Goal: Task Accomplishment & Management: Complete application form

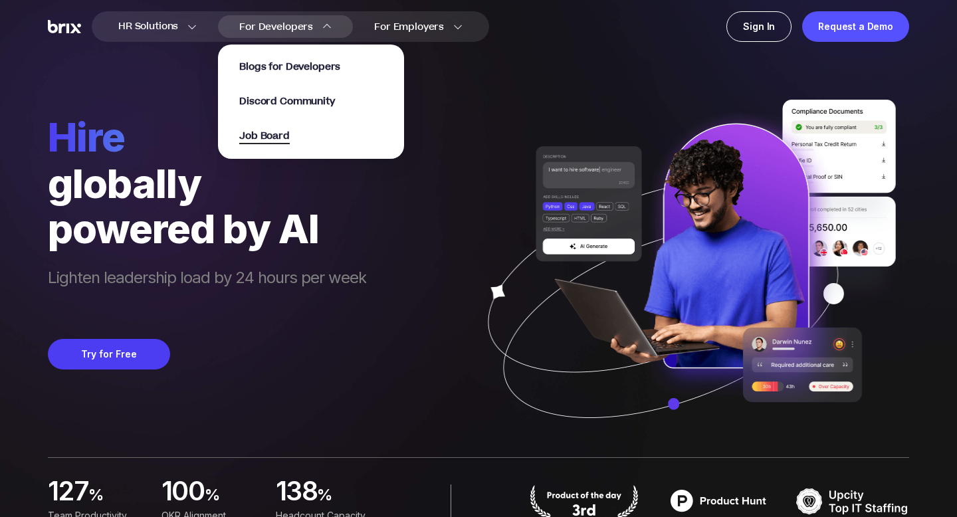
click at [274, 136] on span "Job Board" at bounding box center [264, 136] width 51 height 15
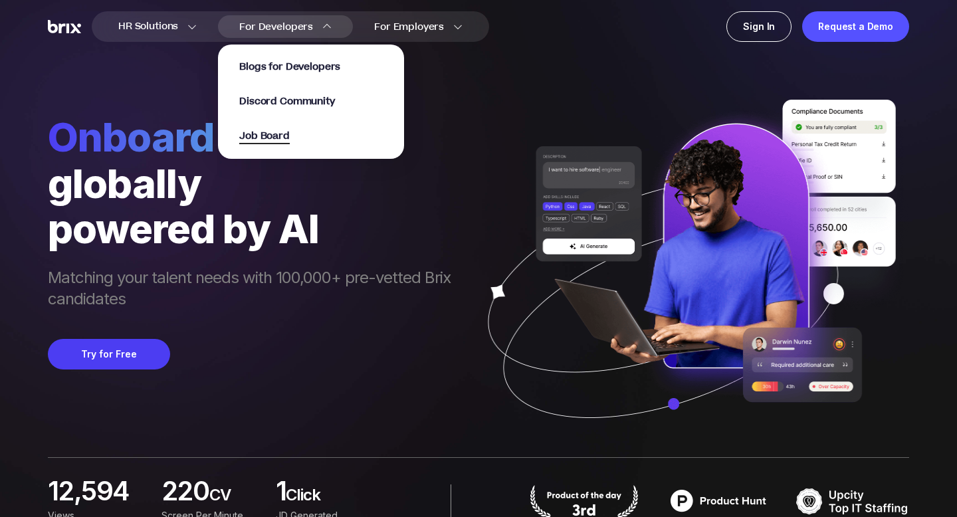
click at [280, 132] on span "Job Board" at bounding box center [264, 136] width 51 height 15
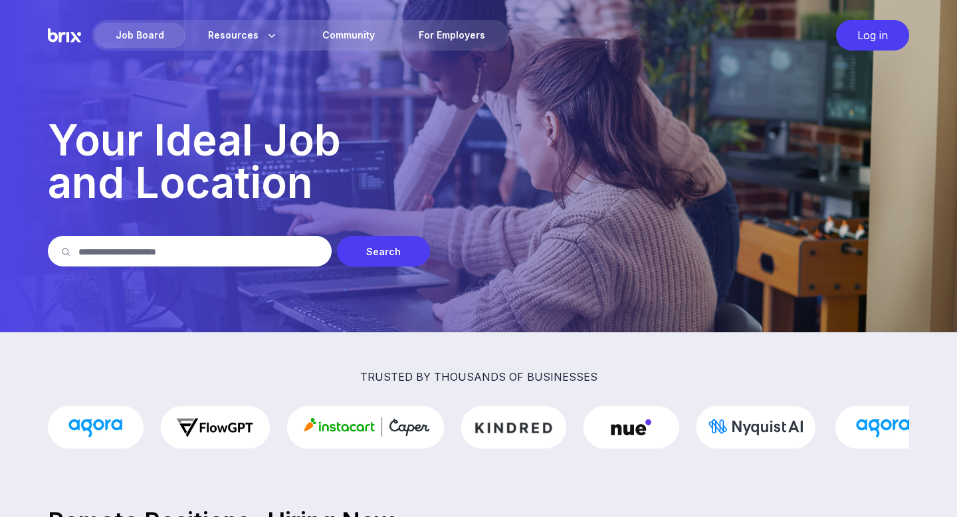
click at [152, 253] on input "text" at bounding box center [198, 251] width 240 height 31
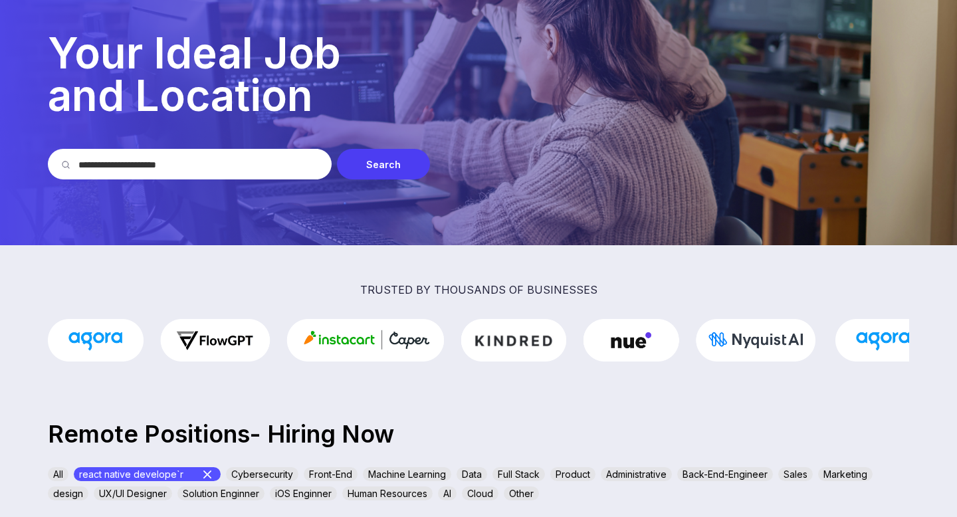
scroll to position [82, 0]
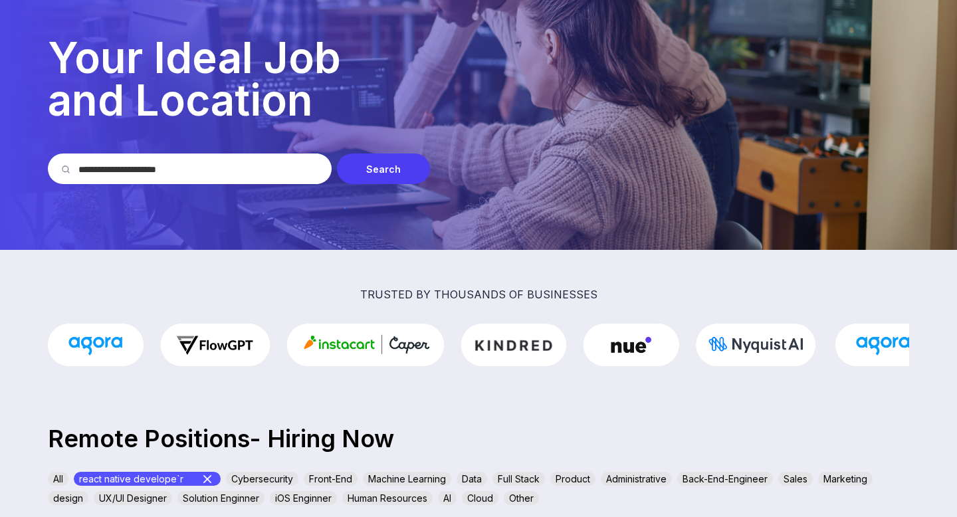
click at [302, 357] on img at bounding box center [430, 345] width 768 height 43
click at [191, 171] on input "**********" at bounding box center [198, 169] width 240 height 31
type input "**********"
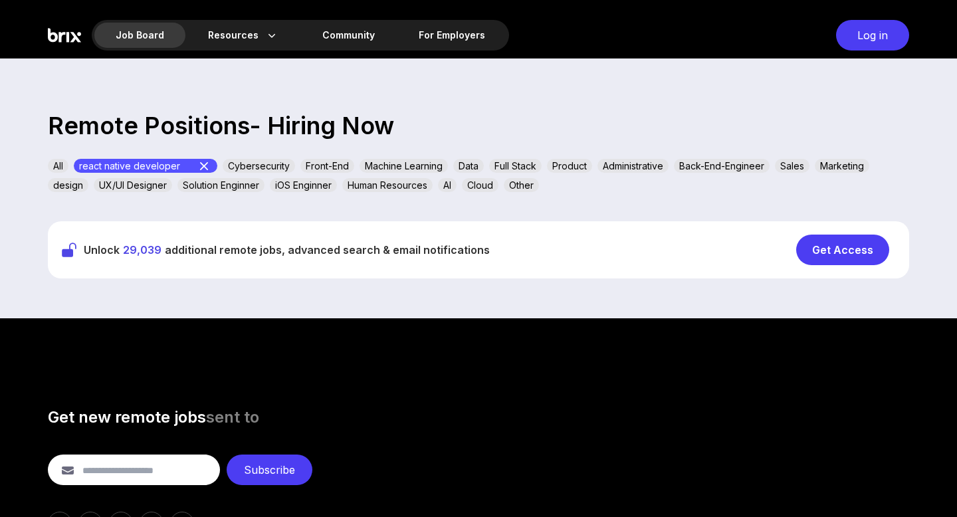
scroll to position [399, 0]
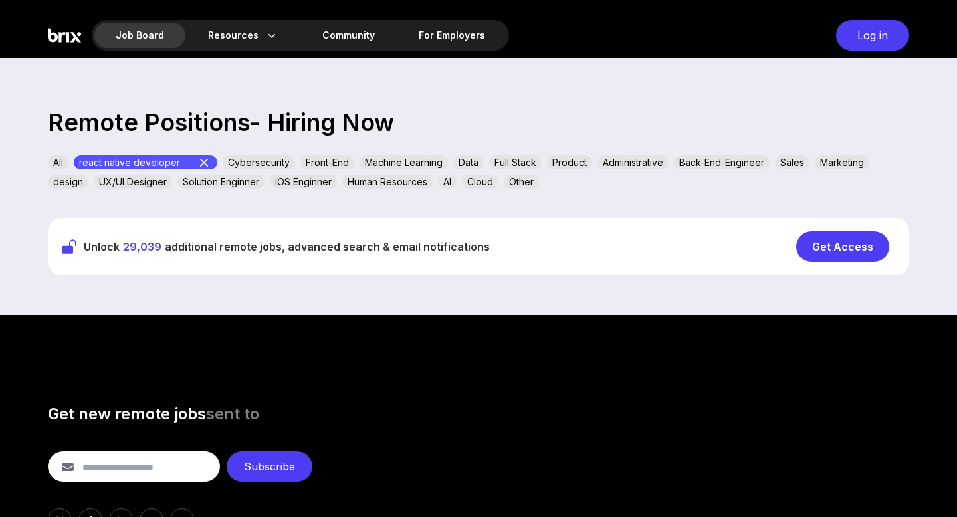
click at [846, 245] on div "Get Access" at bounding box center [842, 246] width 93 height 31
click at [155, 163] on div "react native developer" at bounding box center [146, 163] width 144 height 14
click at [204, 161] on icon at bounding box center [204, 163] width 16 height 16
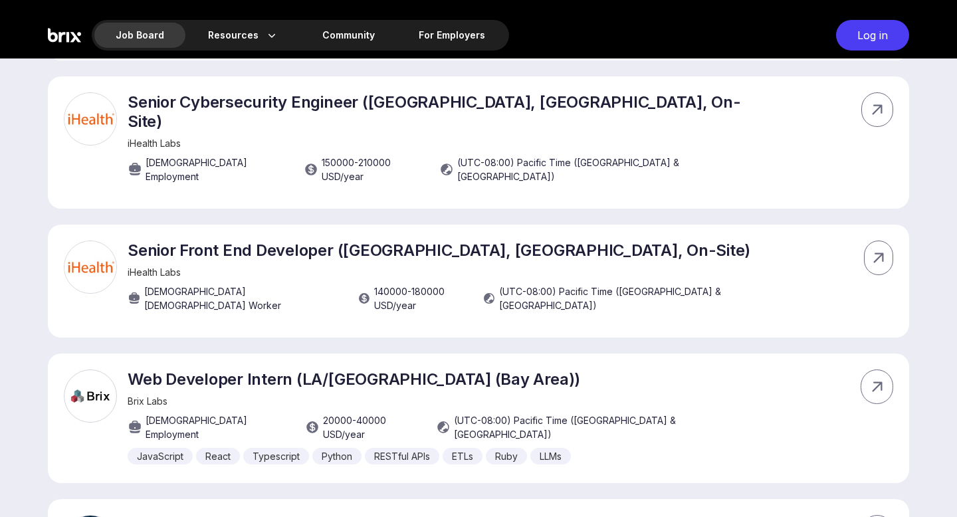
scroll to position [2055, 0]
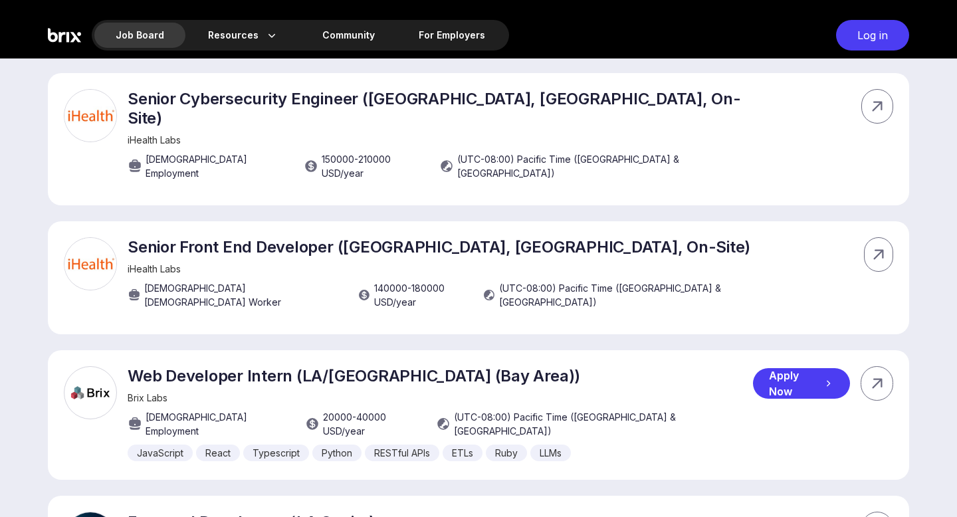
click at [241, 366] on p "Web Developer Intern (LA/San Francisco (Bay Area))" at bounding box center [440, 375] width 625 height 19
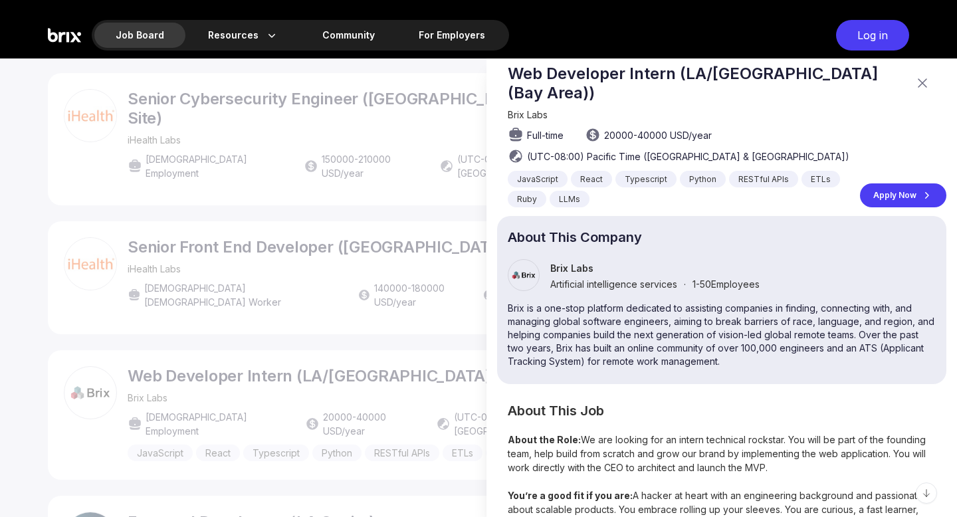
scroll to position [0, 0]
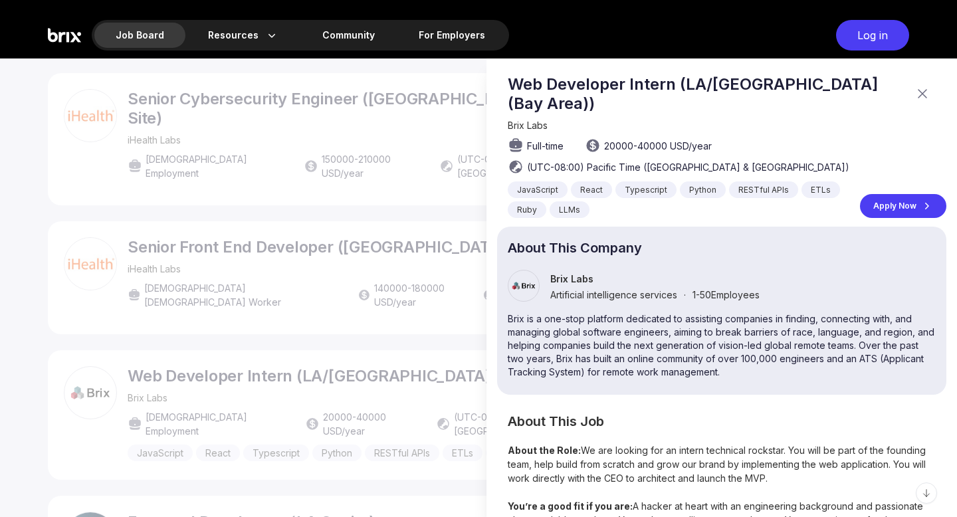
click at [901, 202] on div "Apply Now" at bounding box center [903, 206] width 86 height 24
click at [277, 296] on div at bounding box center [478, 287] width 957 height 459
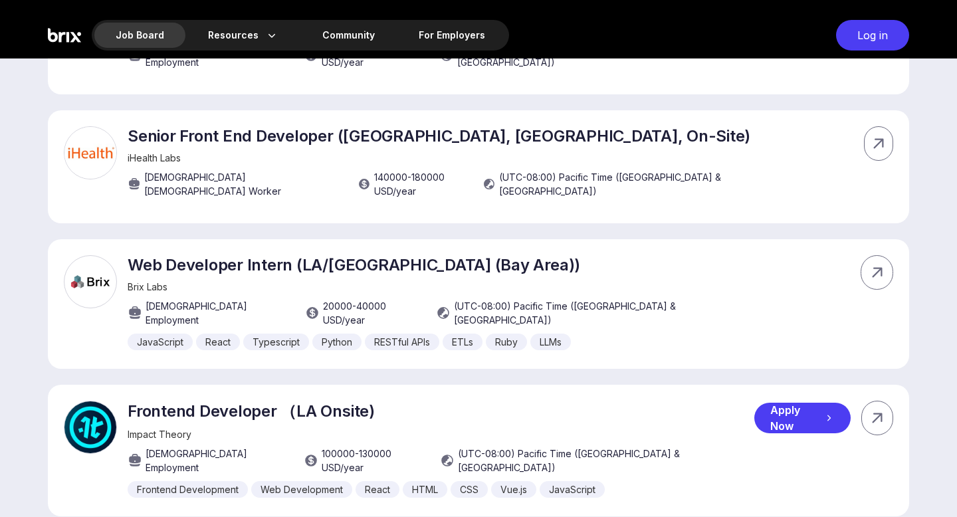
scroll to position [2171, 0]
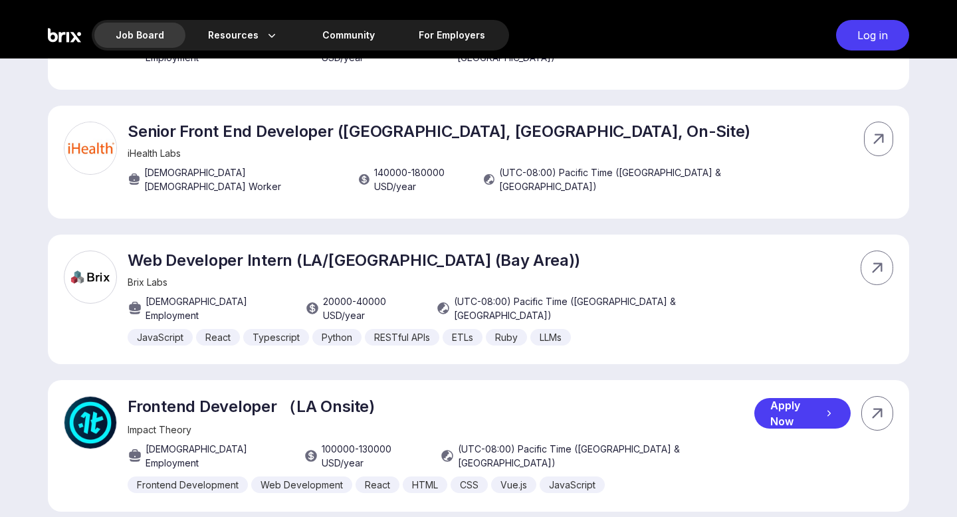
click at [770, 398] on div "Apply Now" at bounding box center [802, 413] width 96 height 31
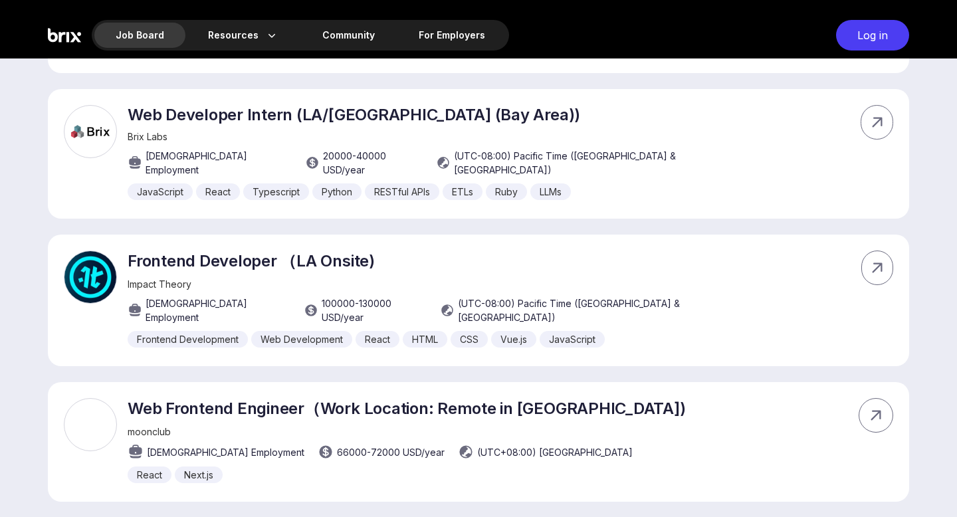
scroll to position [2318, 0]
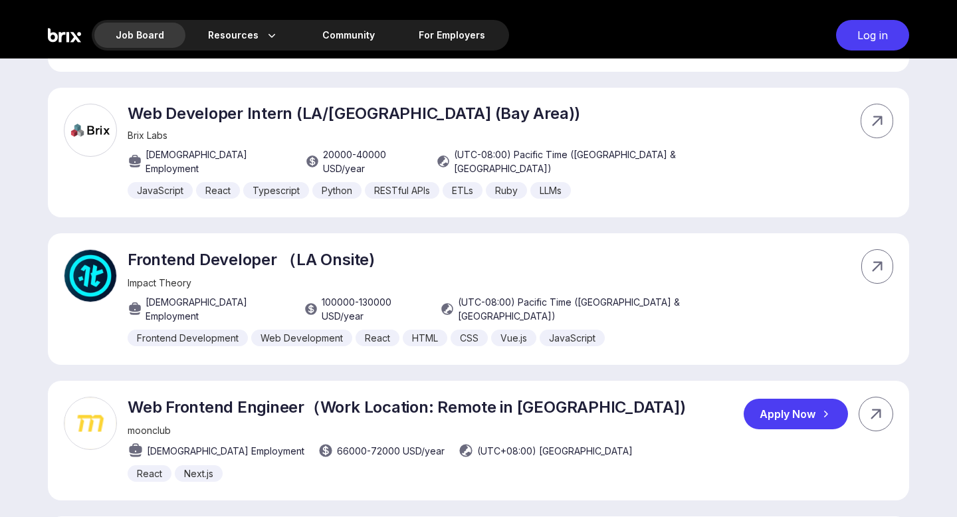
click at [778, 399] on div "Apply Now" at bounding box center [796, 414] width 104 height 31
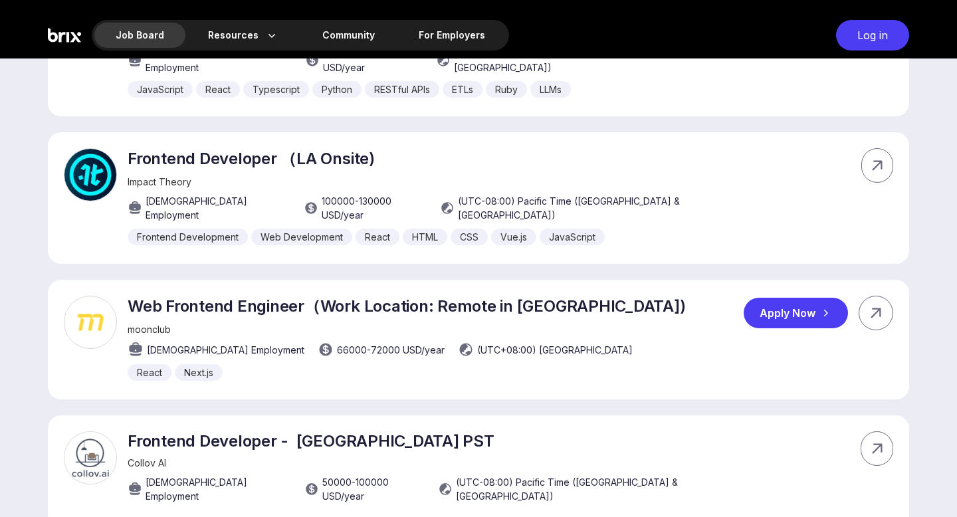
scroll to position [2446, 0]
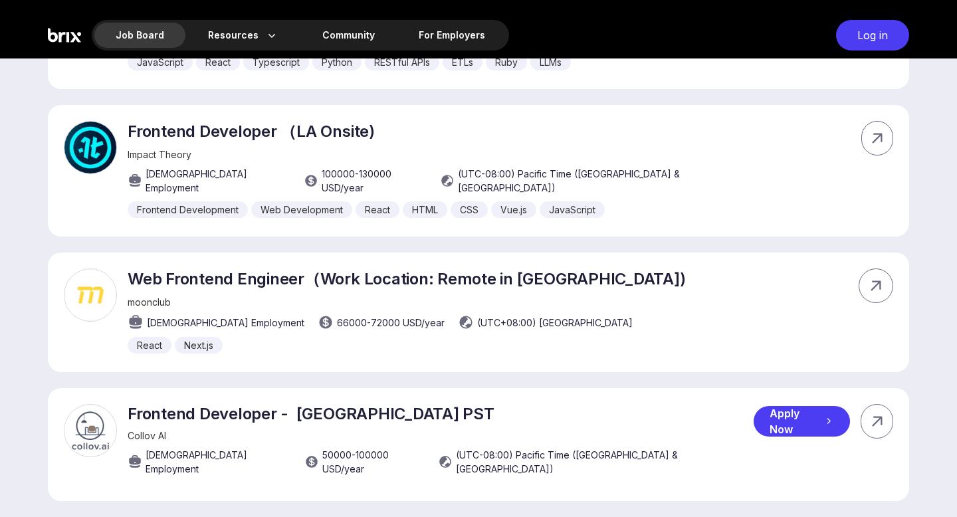
click at [779, 406] on div "Apply Now" at bounding box center [802, 421] width 96 height 31
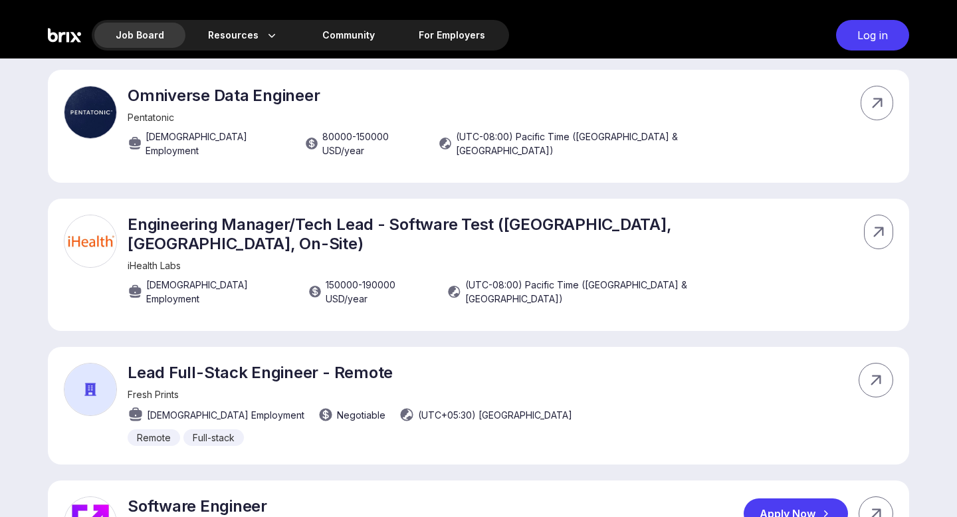
scroll to position [4079, 0]
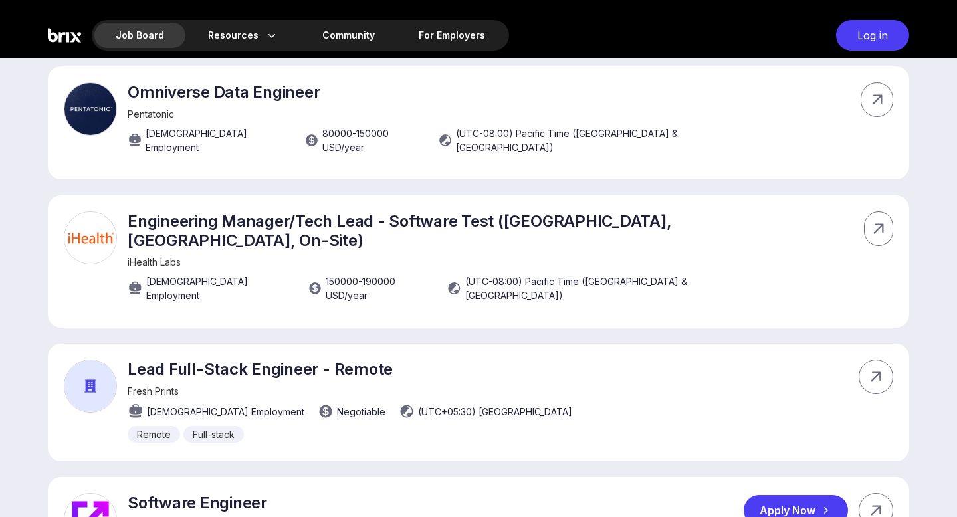
click at [789, 495] on div "Apply Now" at bounding box center [796, 510] width 104 height 31
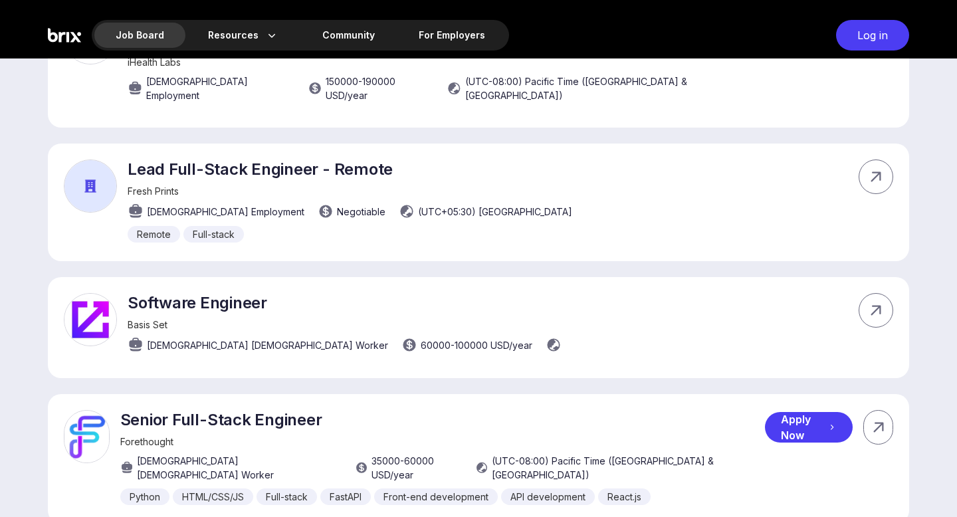
scroll to position [4284, 0]
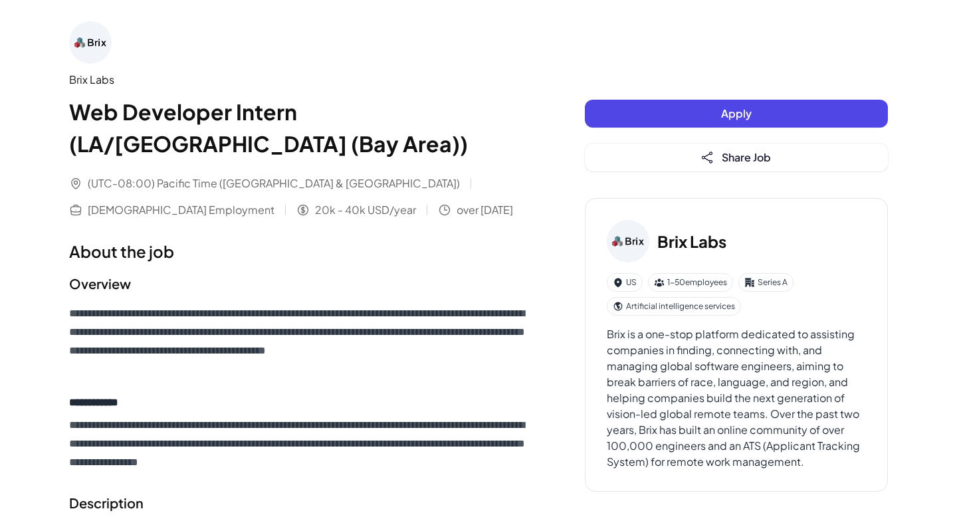
click at [663, 121] on button "Apply" at bounding box center [736, 114] width 303 height 28
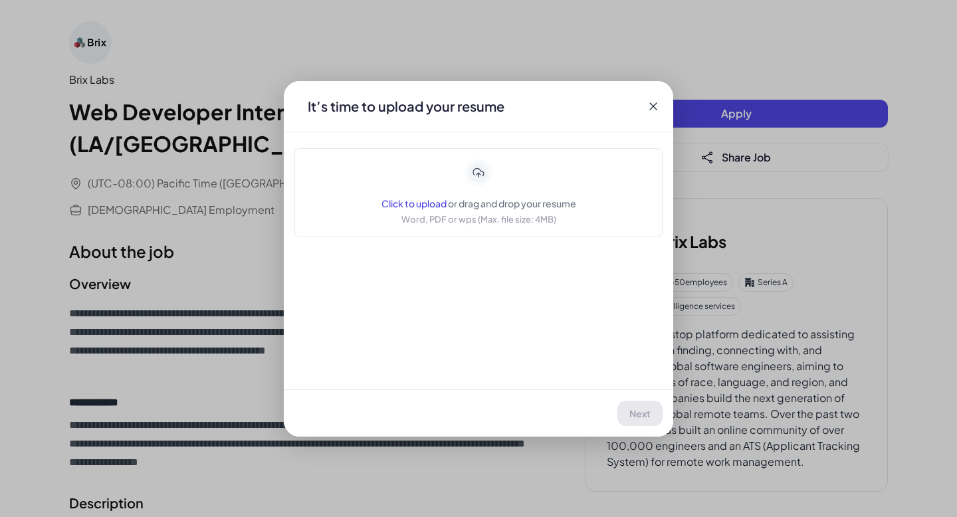
click at [425, 201] on span "Click to upload" at bounding box center [414, 203] width 65 height 12
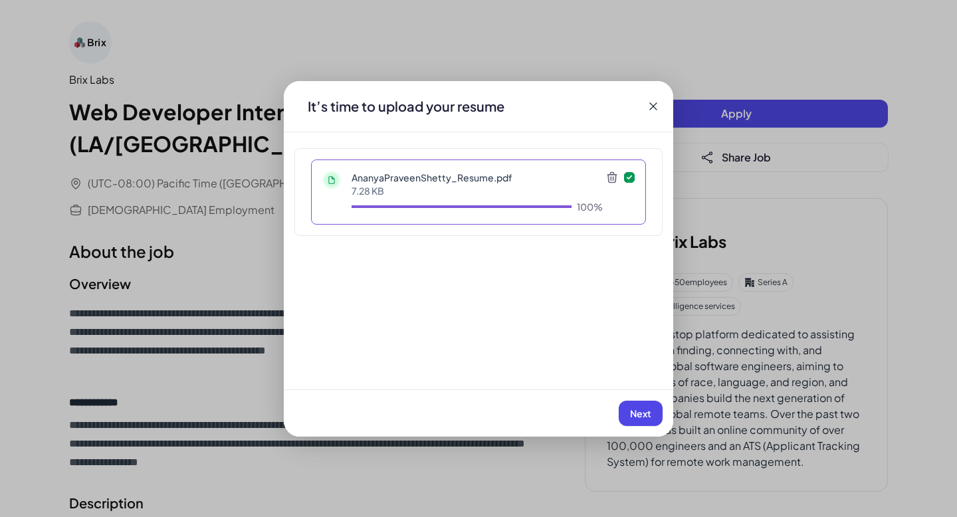
click at [650, 415] on span "Next" at bounding box center [640, 413] width 21 height 12
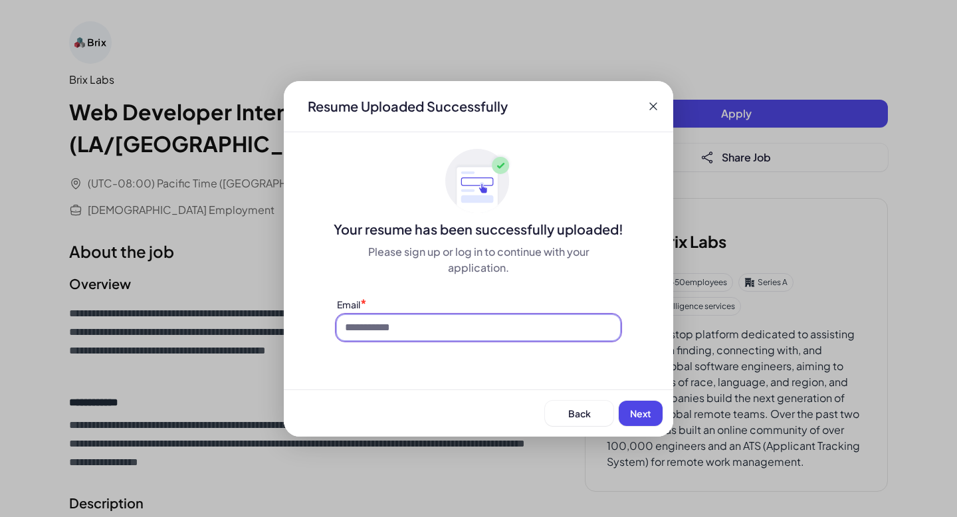
click at [400, 325] on input at bounding box center [478, 327] width 283 height 25
type input "**********"
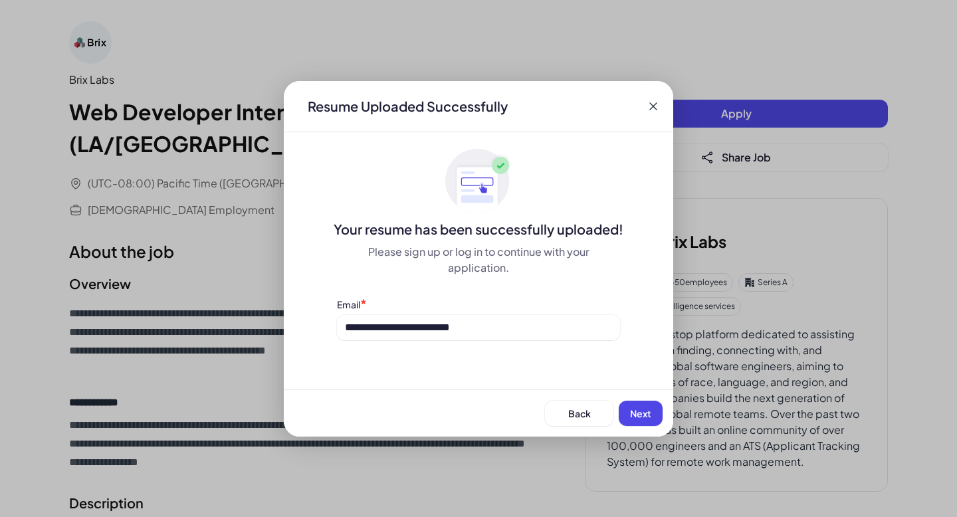
click at [642, 415] on span "Next" at bounding box center [640, 413] width 21 height 12
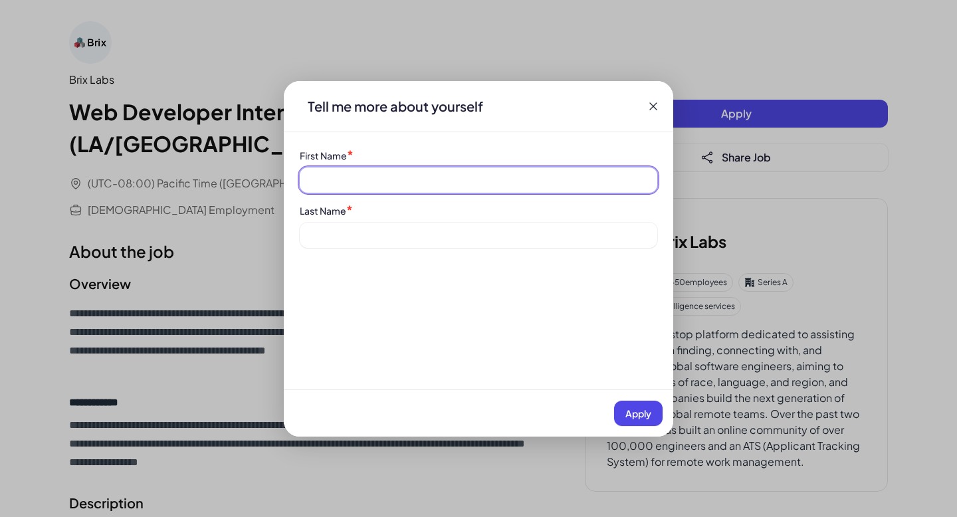
click at [352, 183] on input at bounding box center [479, 180] width 358 height 25
type input "**********"
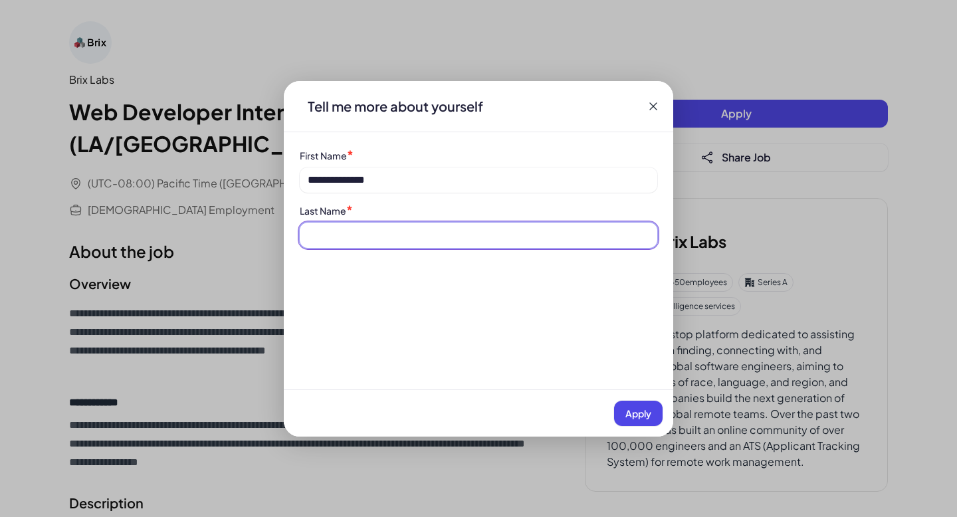
click at [340, 241] on input at bounding box center [479, 235] width 358 height 25
type input "******"
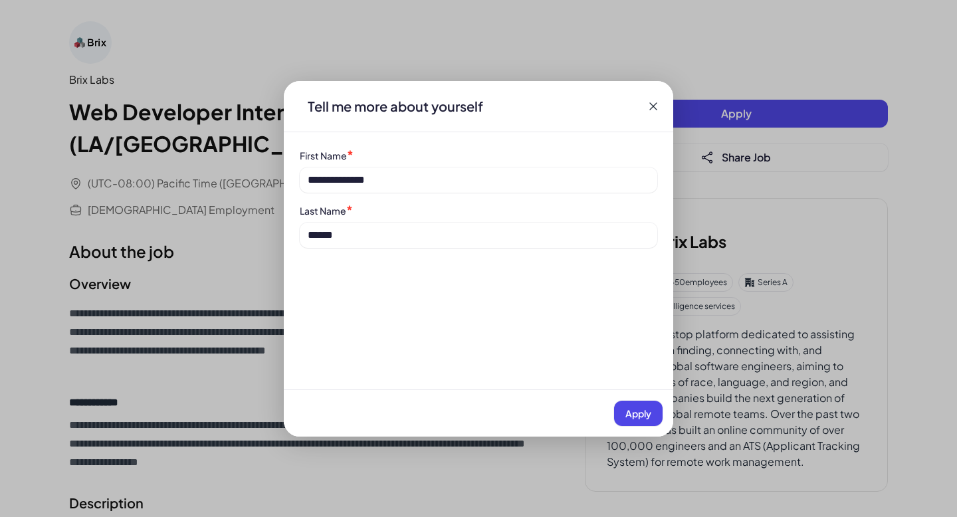
click at [649, 413] on span "Apply" at bounding box center [638, 413] width 26 height 12
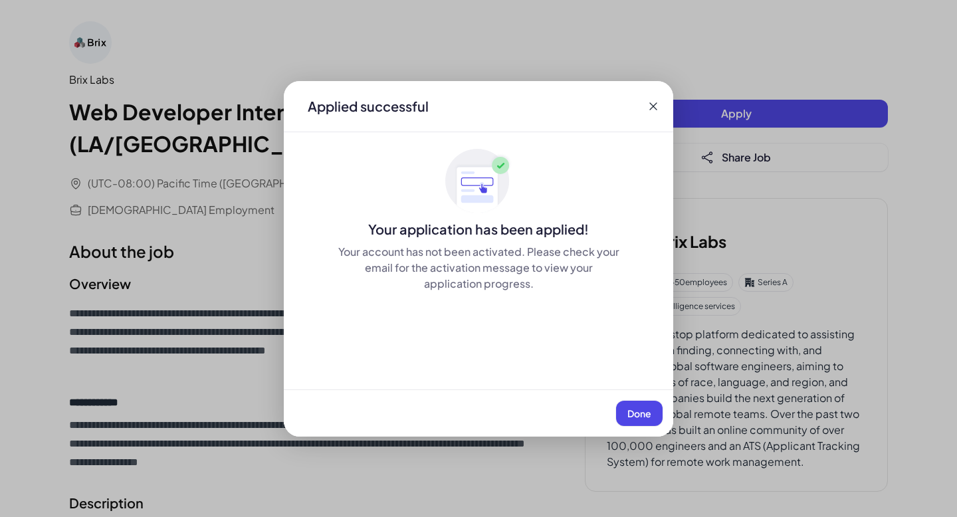
click at [650, 106] on icon at bounding box center [653, 106] width 13 height 13
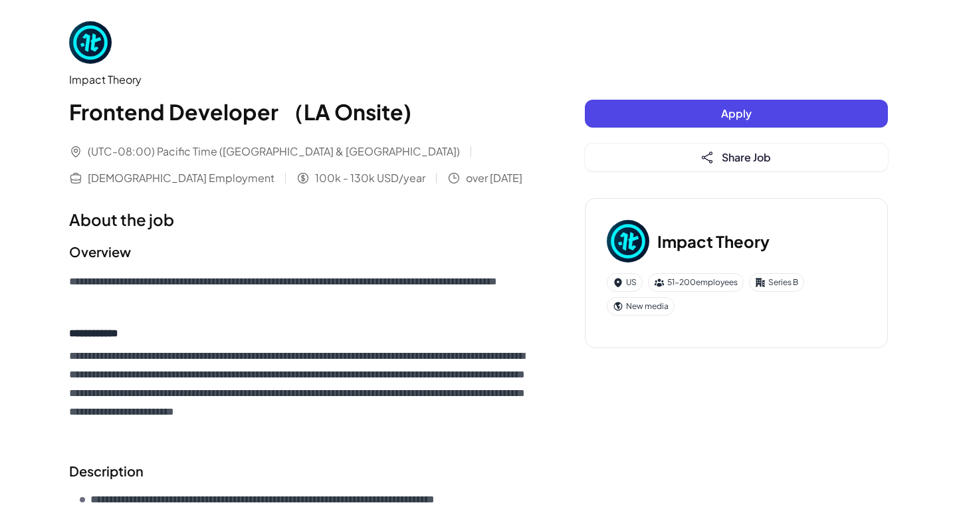
click at [672, 116] on button "Apply" at bounding box center [736, 114] width 303 height 28
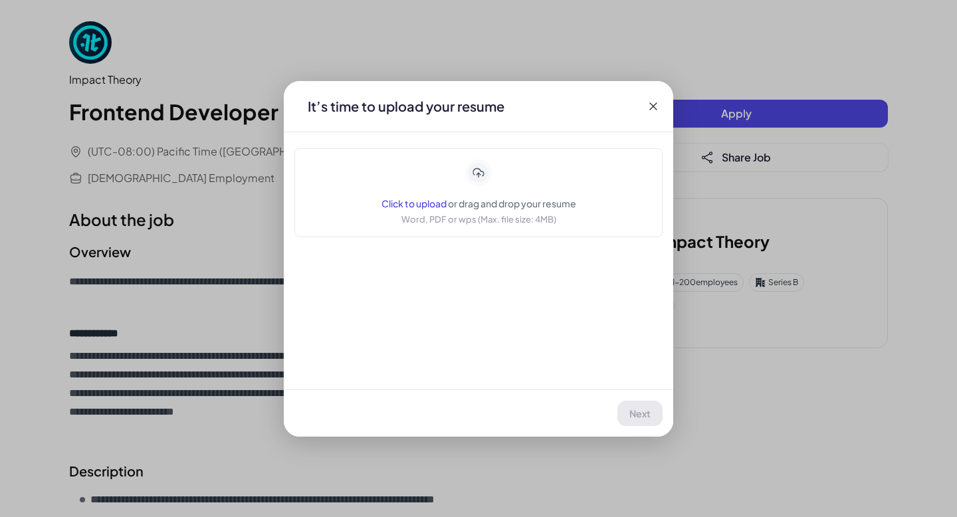
click at [410, 204] on span "Click to upload" at bounding box center [414, 203] width 65 height 12
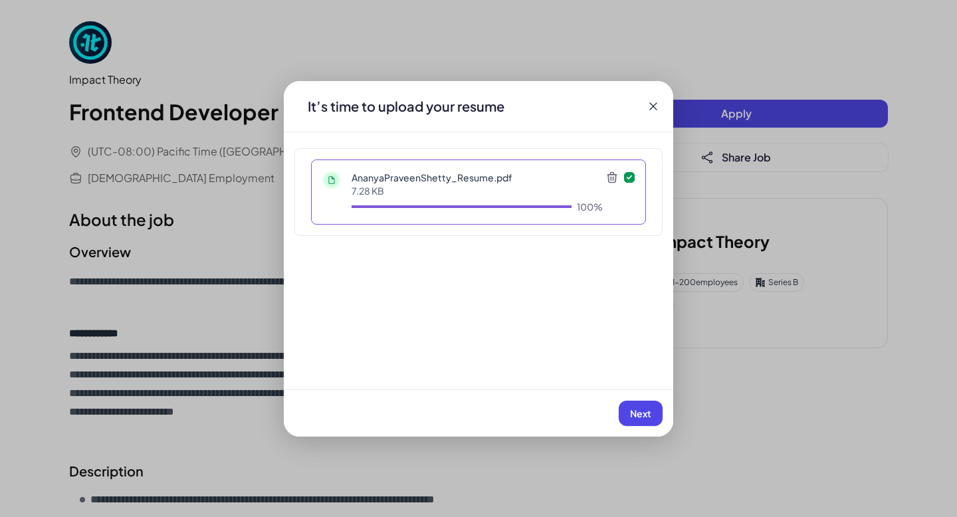
click at [643, 412] on span "Next" at bounding box center [640, 413] width 21 height 12
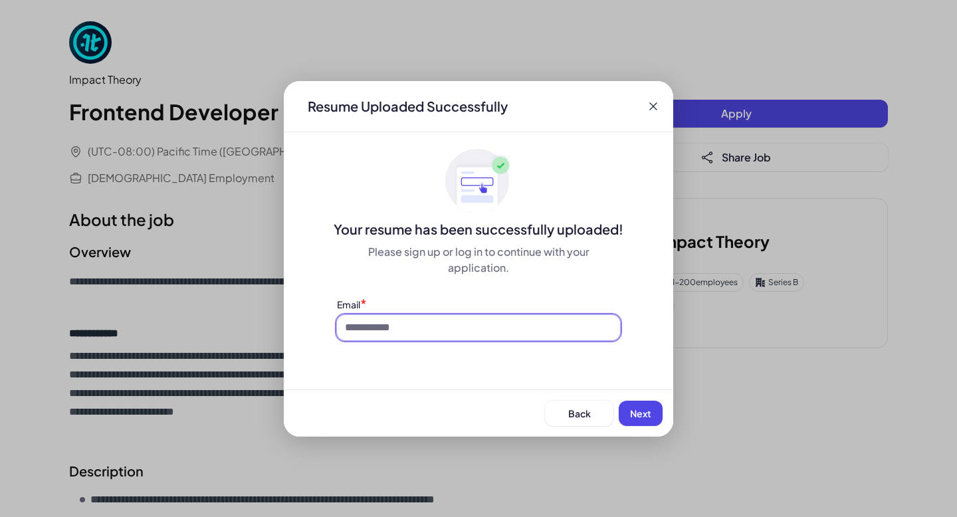
click at [419, 324] on input at bounding box center [478, 327] width 283 height 25
type input "**********"
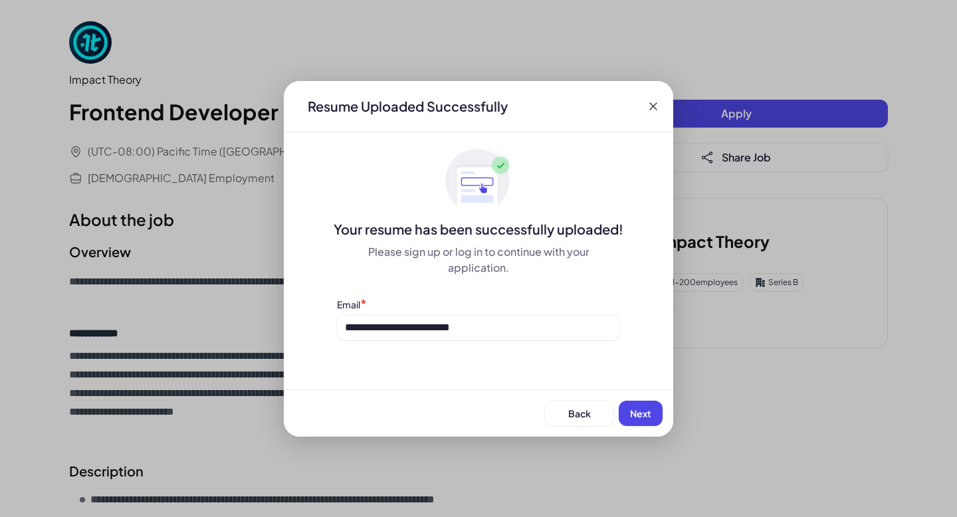
click at [641, 416] on span "Next" at bounding box center [640, 413] width 21 height 12
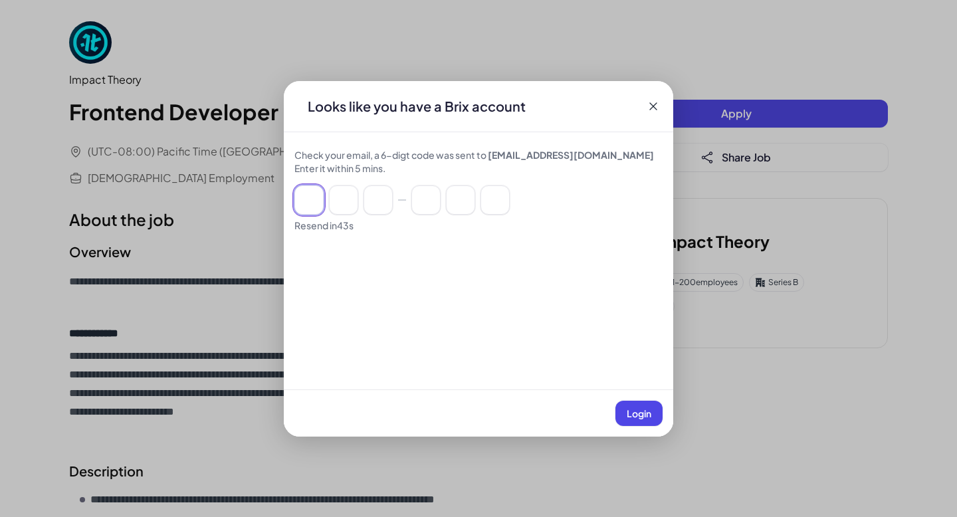
click at [320, 197] on input at bounding box center [308, 199] width 29 height 29
type input "*"
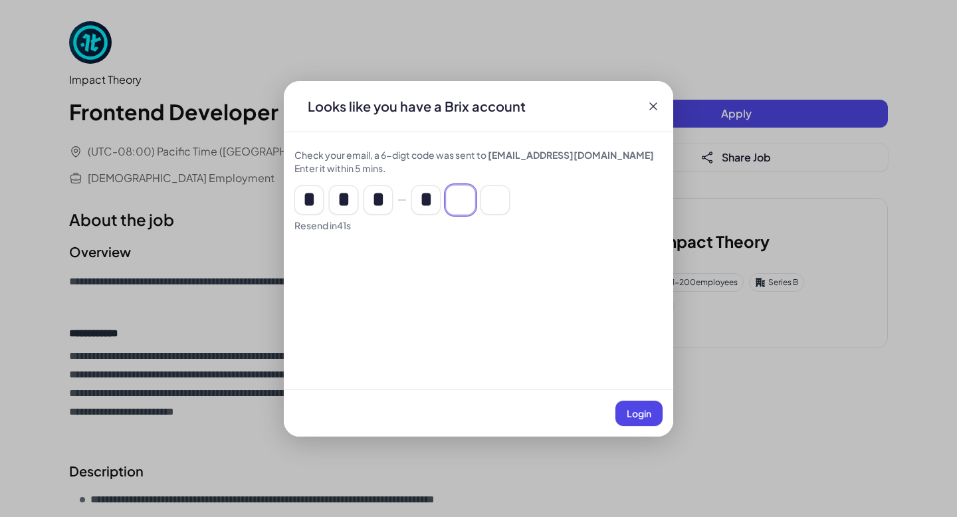
type input "*"
click at [629, 413] on span "Login" at bounding box center [639, 413] width 25 height 12
click at [629, 413] on div "Login" at bounding box center [479, 413] width 390 height 47
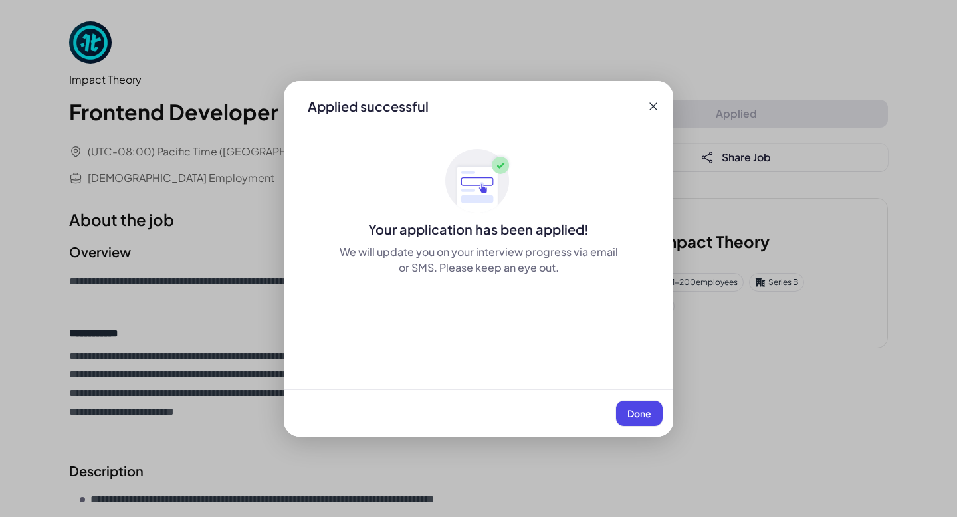
click at [634, 414] on span "Done" at bounding box center [639, 413] width 24 height 12
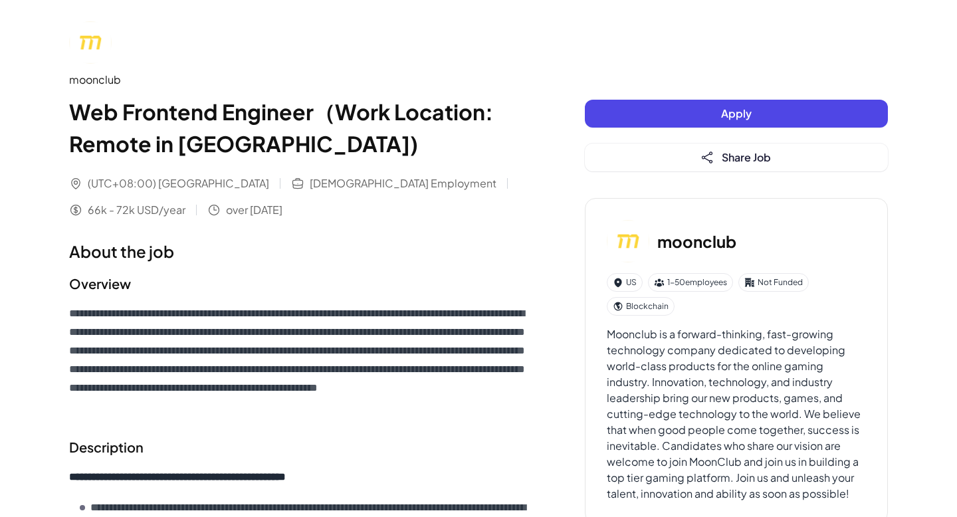
click at [652, 126] on button "Apply" at bounding box center [736, 114] width 303 height 28
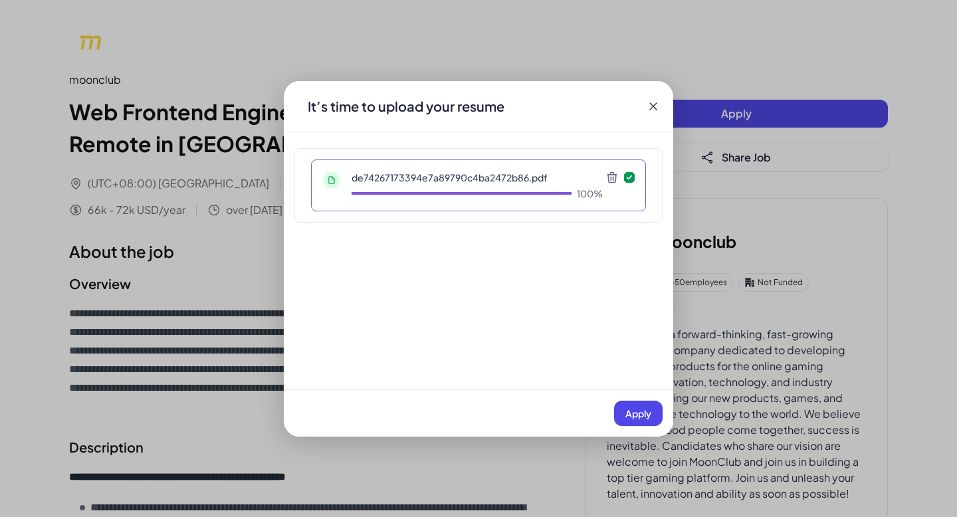
click at [639, 412] on span "Apply" at bounding box center [638, 413] width 26 height 12
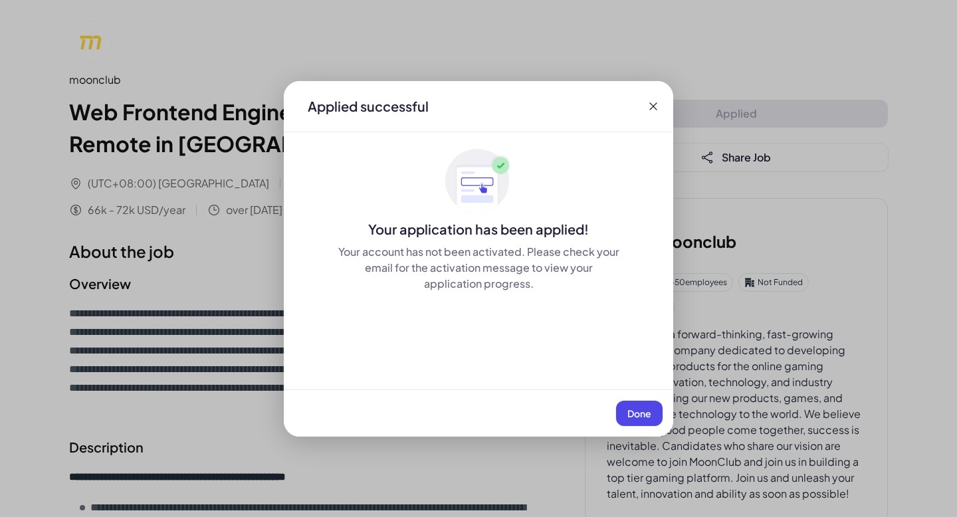
click at [638, 414] on span "Done" at bounding box center [639, 413] width 24 height 12
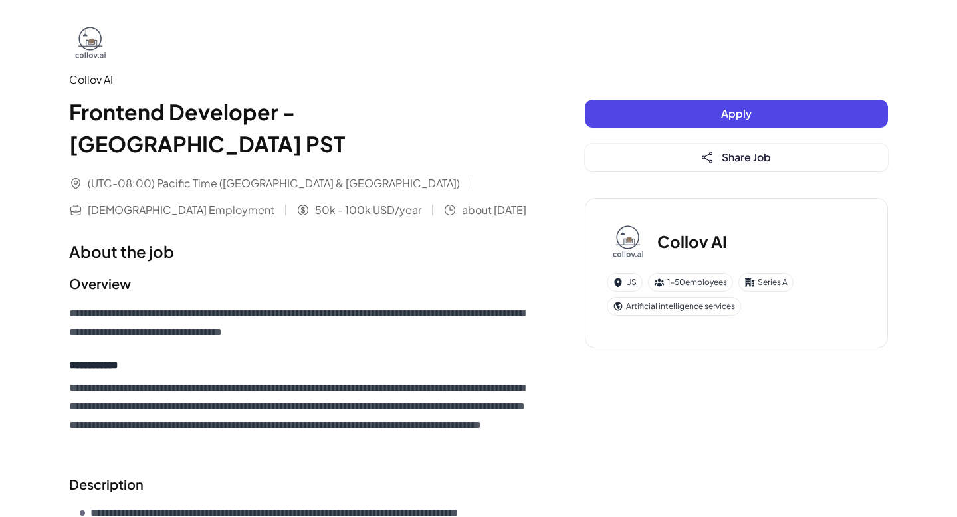
click at [631, 122] on button "Apply" at bounding box center [736, 114] width 303 height 28
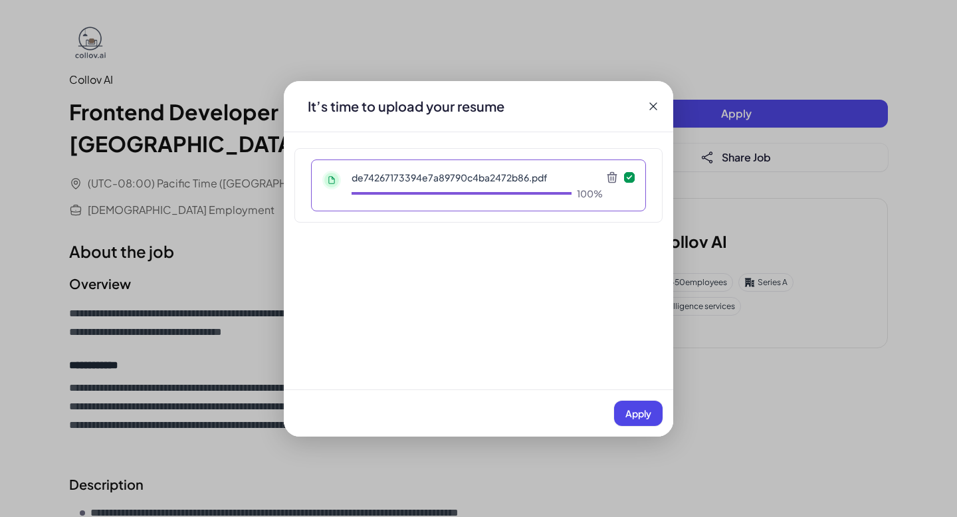
click at [651, 421] on button "Apply" at bounding box center [638, 413] width 49 height 25
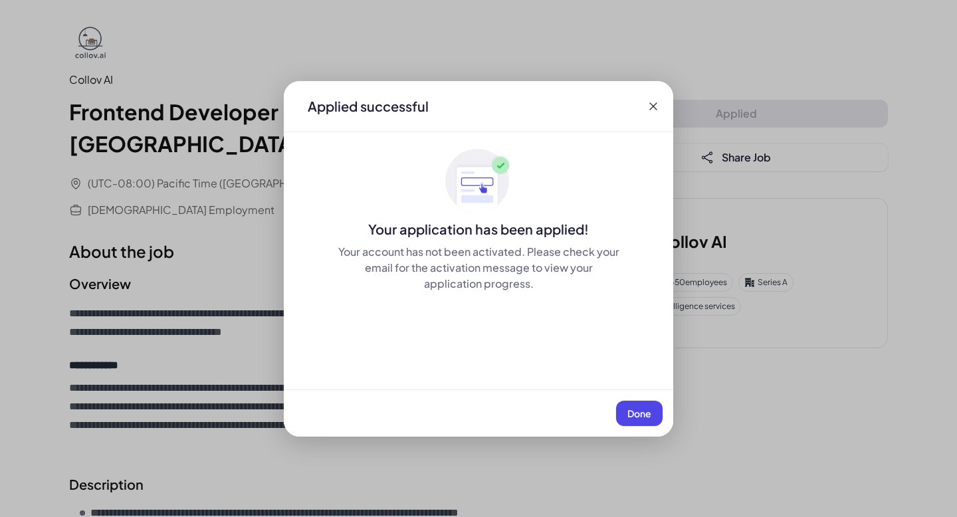
click at [651, 410] on button "Done" at bounding box center [639, 413] width 47 height 25
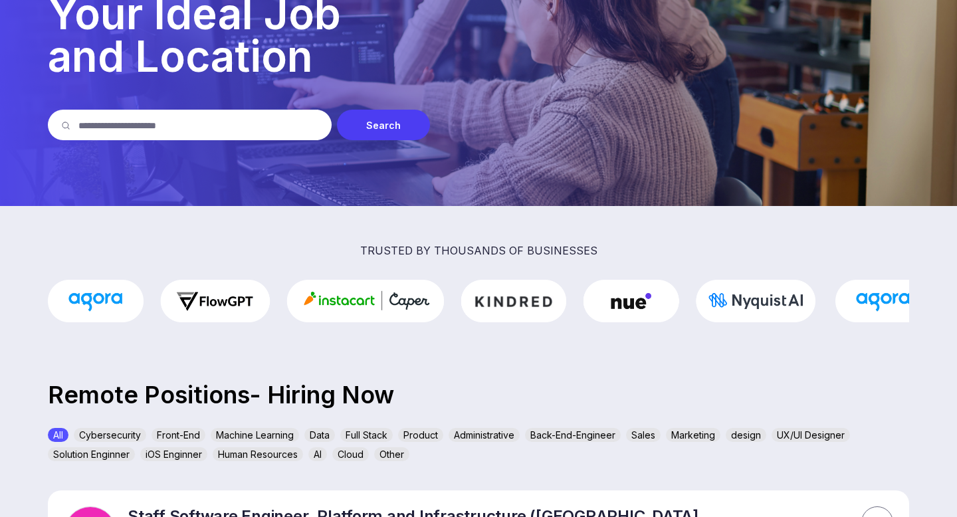
scroll to position [127, 0]
click at [523, 301] on img at bounding box center [431, 300] width 768 height 43
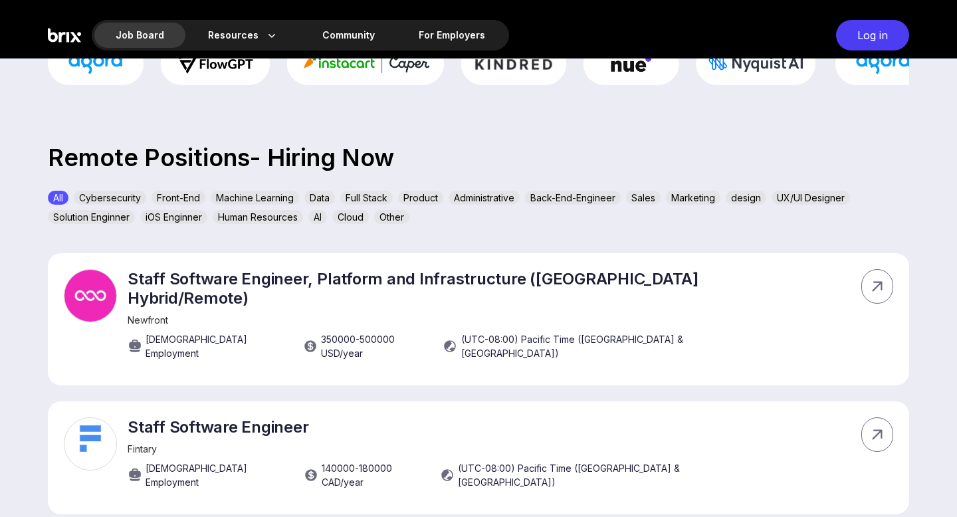
scroll to position [363, 0]
click at [356, 219] on div "Cloud" at bounding box center [350, 218] width 37 height 14
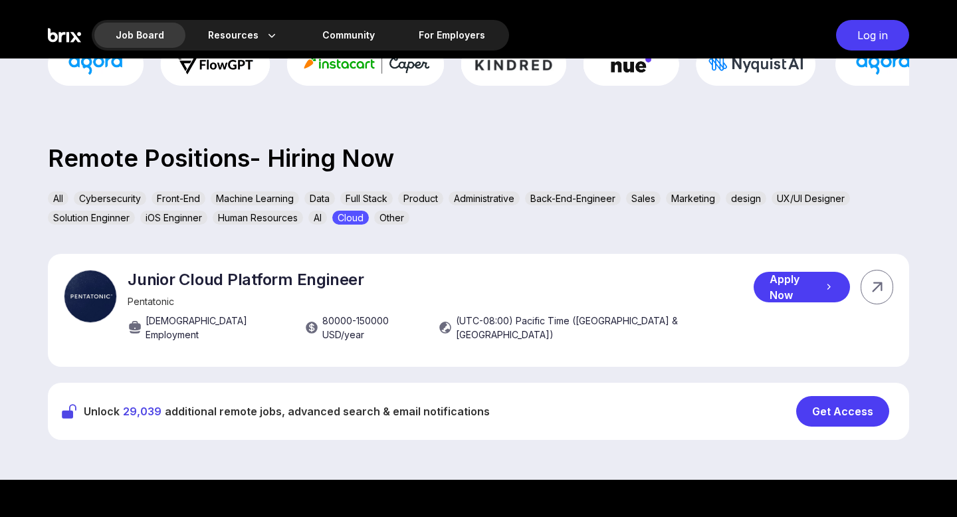
click at [802, 292] on div "Apply Now" at bounding box center [802, 287] width 96 height 31
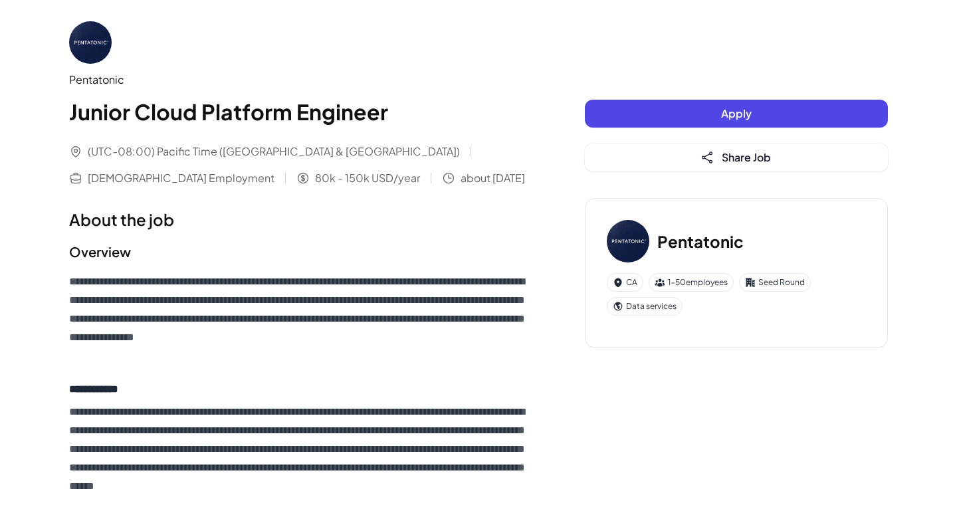
click at [736, 117] on span "Apply" at bounding box center [736, 113] width 31 height 14
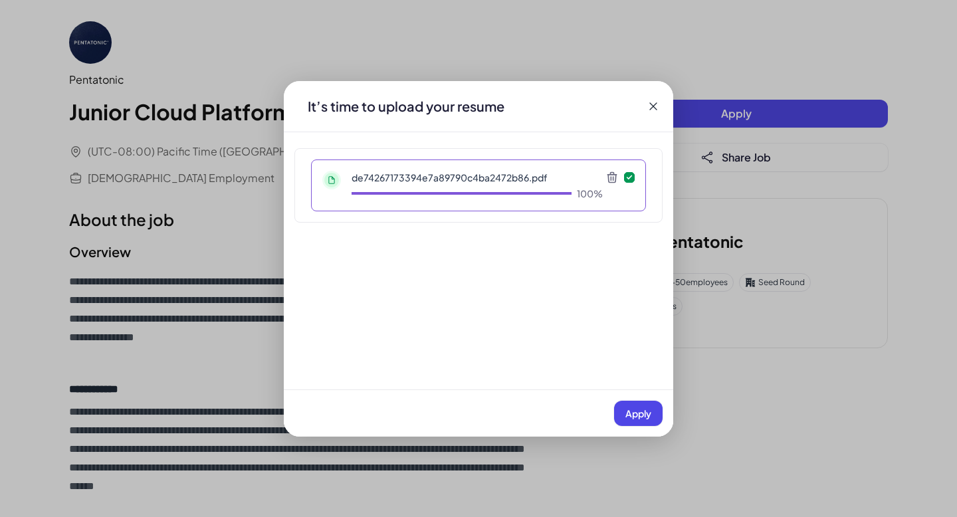
click at [641, 411] on span "Apply" at bounding box center [638, 413] width 26 height 12
click at [641, 411] on div "Apply" at bounding box center [479, 413] width 390 height 47
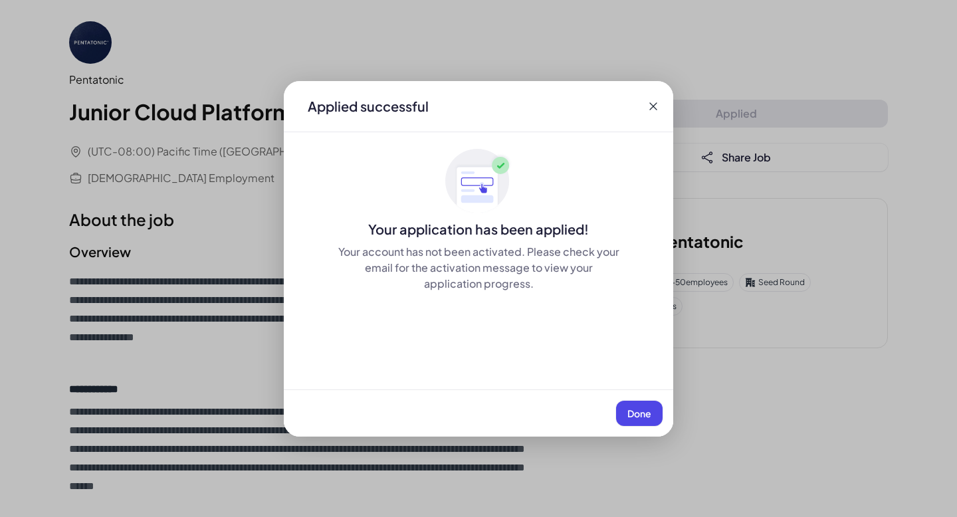
click at [648, 409] on span "Done" at bounding box center [639, 413] width 24 height 12
